Goal: Unclear

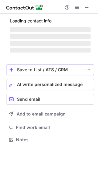
scroll to position [134, 98]
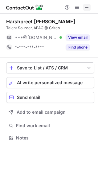
click at [88, 6] on span at bounding box center [86, 7] width 5 height 5
click at [89, 6] on span at bounding box center [86, 7] width 5 height 5
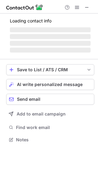
scroll to position [139, 98]
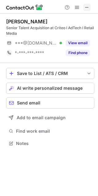
click at [88, 7] on span at bounding box center [86, 7] width 5 height 5
click at [88, 8] on span at bounding box center [86, 7] width 5 height 5
